Goal: Information Seeking & Learning: Find specific page/section

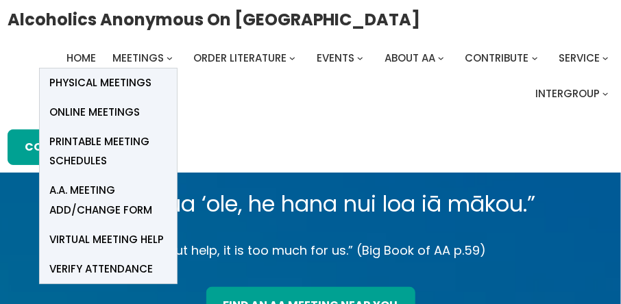
click at [62, 111] on span "Online Meetings" at bounding box center [95, 112] width 90 height 19
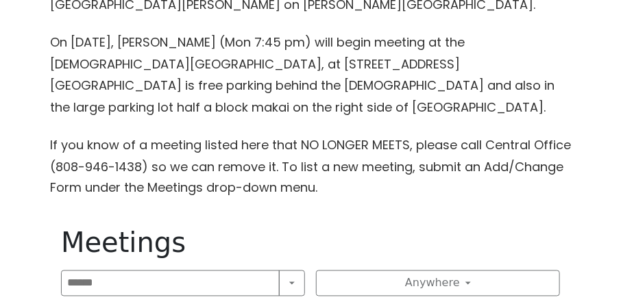
scroll to position [798, 0]
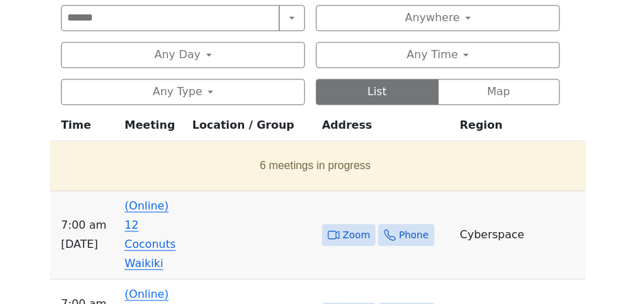
click at [145, 199] on link "(Online) 12 Coconuts Waikiki" at bounding box center [150, 234] width 51 height 71
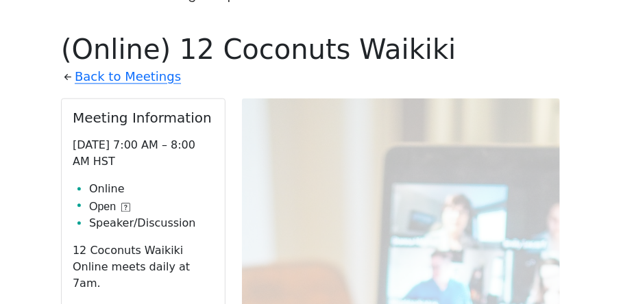
scroll to position [992, 0]
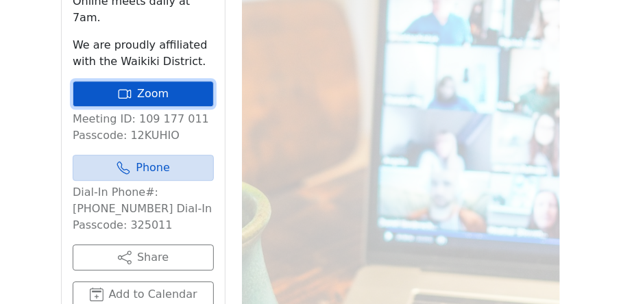
click at [141, 81] on link "Zoom" at bounding box center [143, 94] width 141 height 26
